Goal: Task Accomplishment & Management: Manage account settings

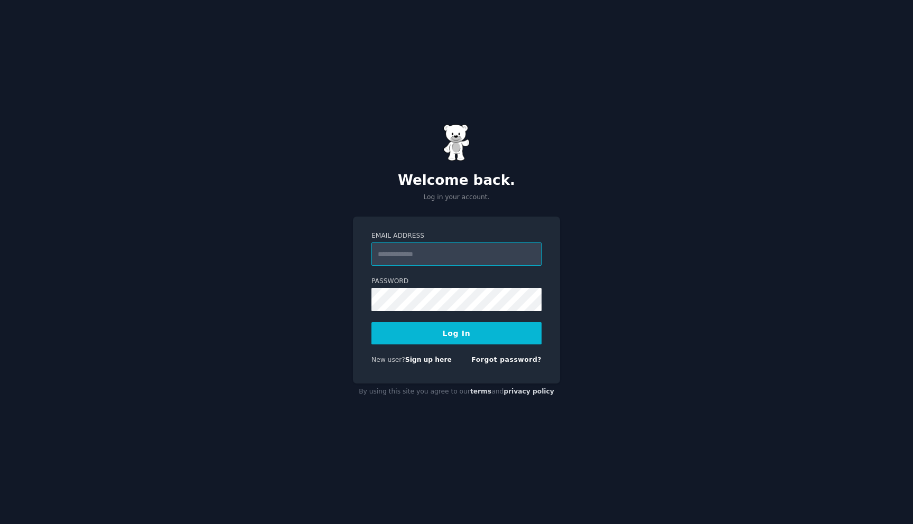
type input "**********"
click at [455, 336] on button "Log In" at bounding box center [456, 333] width 170 height 22
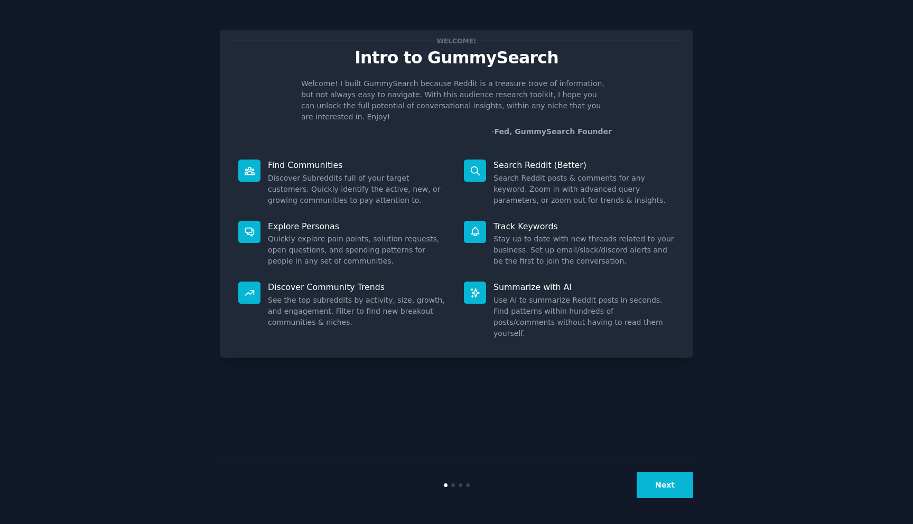
click at [669, 483] on button "Next" at bounding box center [664, 485] width 57 height 26
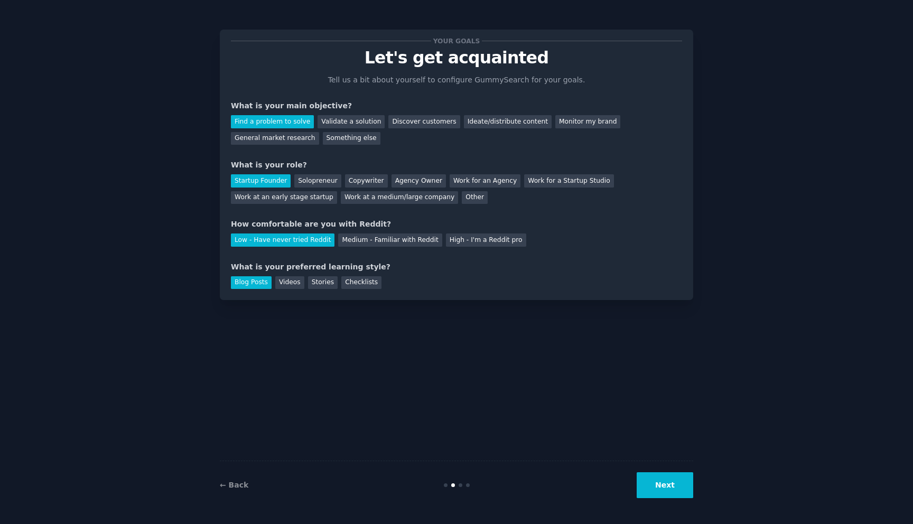
click at [669, 483] on button "Next" at bounding box center [664, 485] width 57 height 26
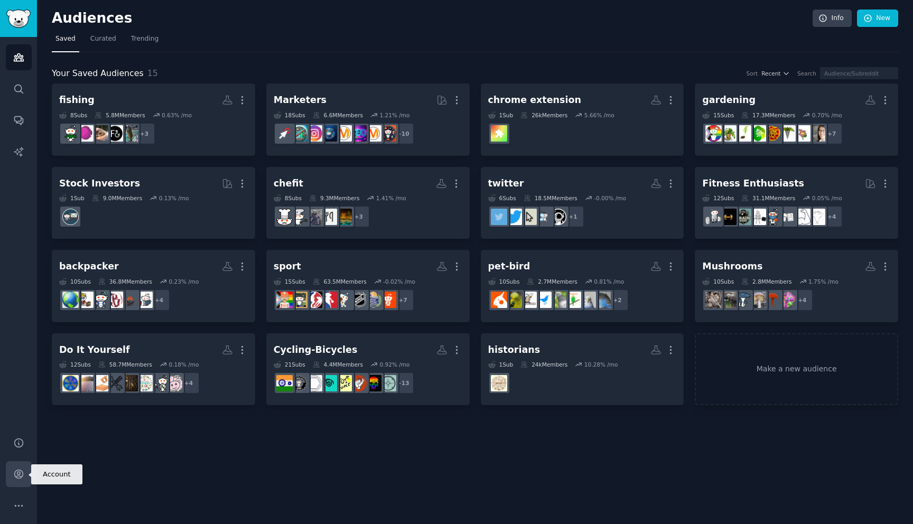
click at [18, 474] on icon "Sidebar" at bounding box center [18, 474] width 8 height 8
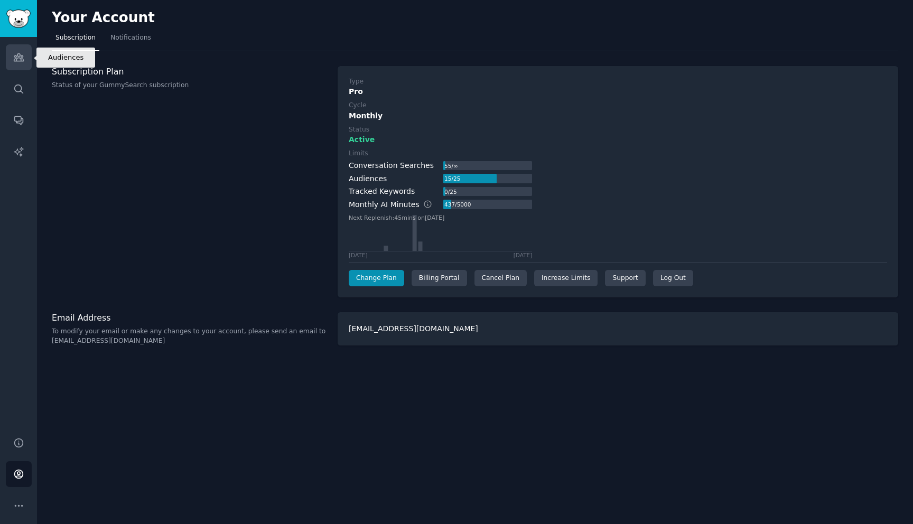
click at [18, 58] on icon "Sidebar" at bounding box center [18, 57] width 11 height 11
